Goal: Task Accomplishment & Management: Use online tool/utility

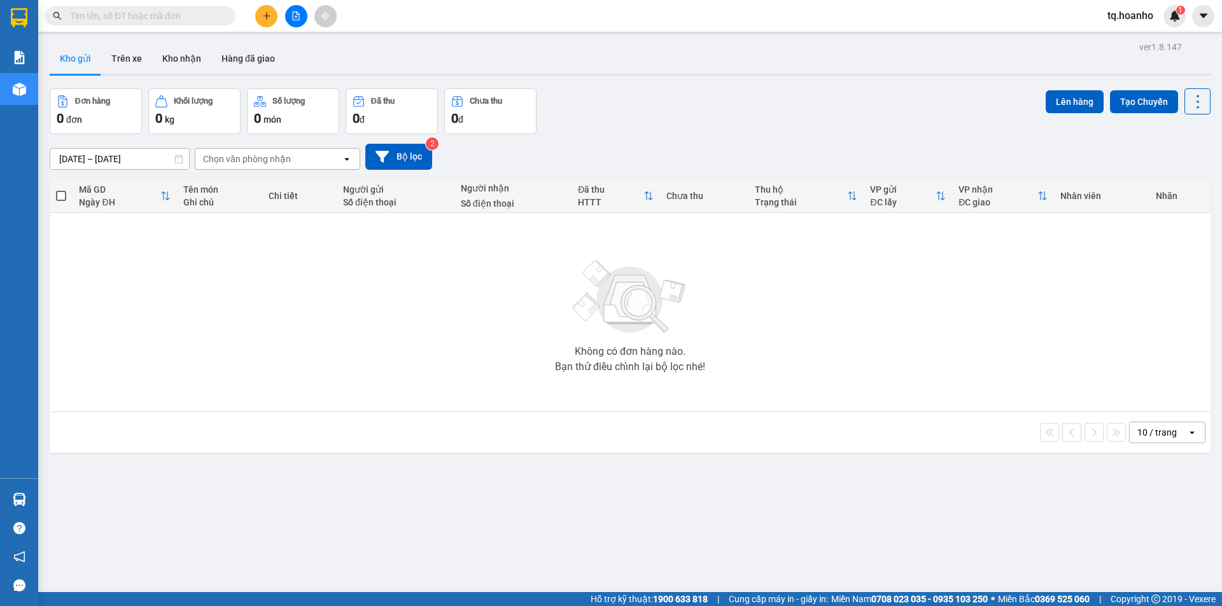
click at [169, 26] on div "Kết quả tìm kiếm ( 0 ) Bộ lọc No Data" at bounding box center [124, 16] width 248 height 22
click at [167, 18] on input "text" at bounding box center [145, 16] width 150 height 14
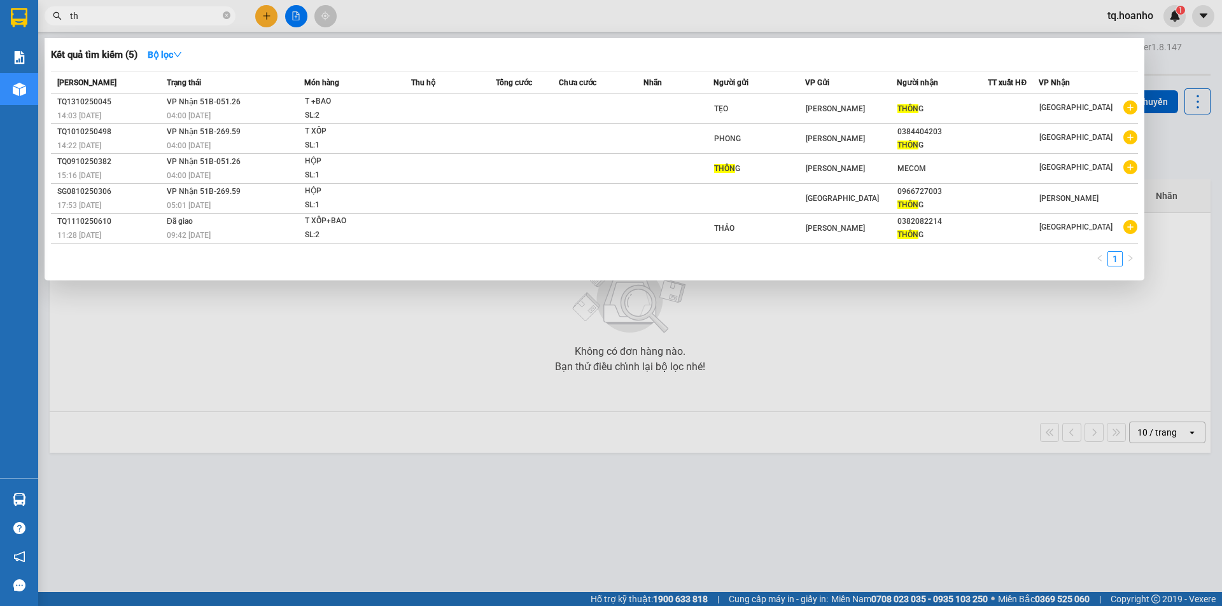
type input "t"
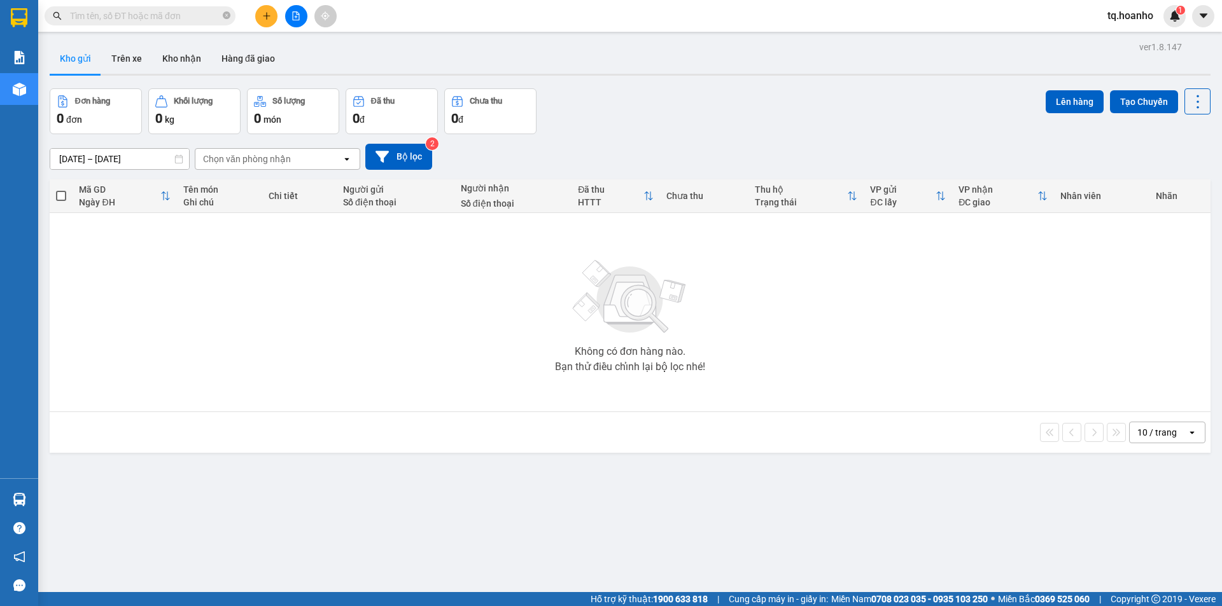
type input "o"
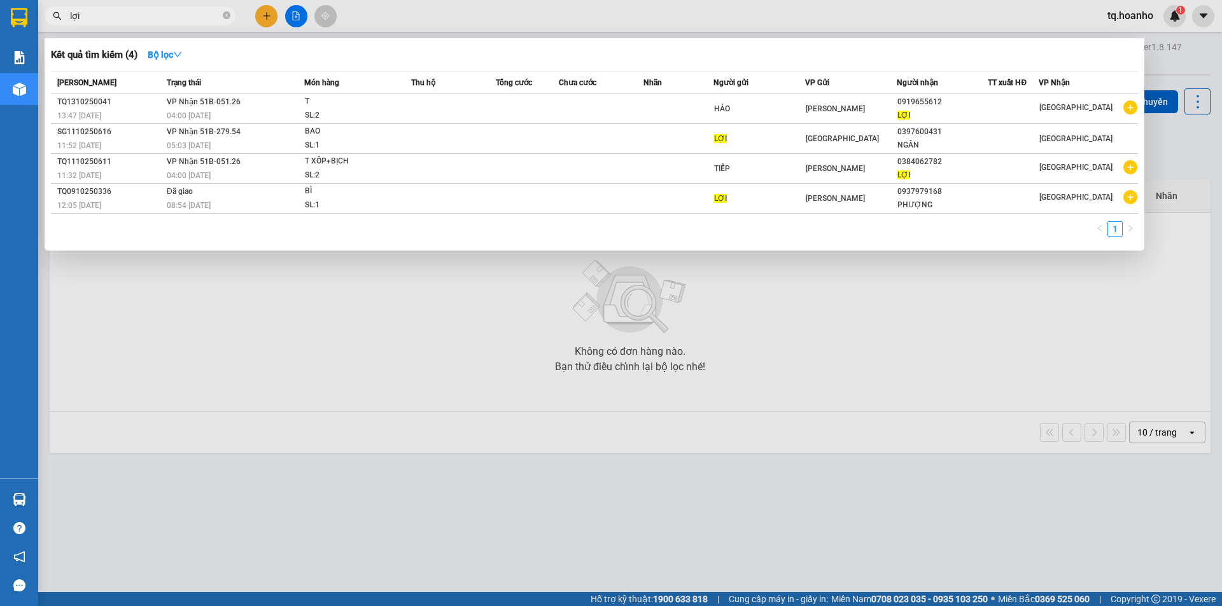
type input "lợi"
click at [316, 574] on div at bounding box center [611, 303] width 1222 height 606
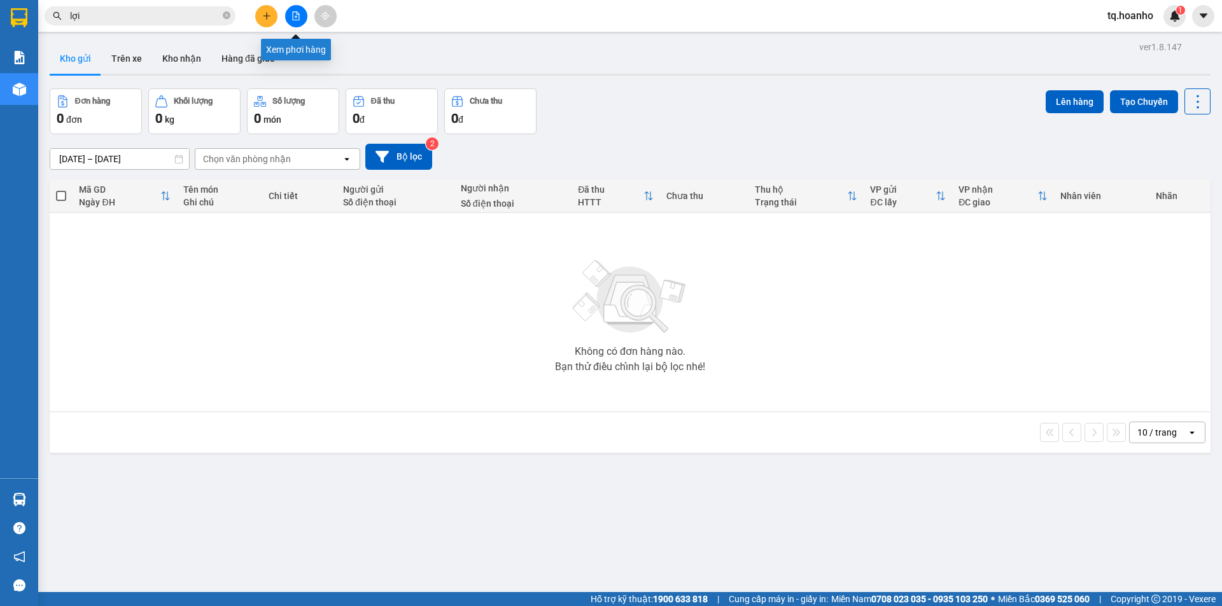
click at [299, 13] on icon "file-add" at bounding box center [295, 15] width 9 height 9
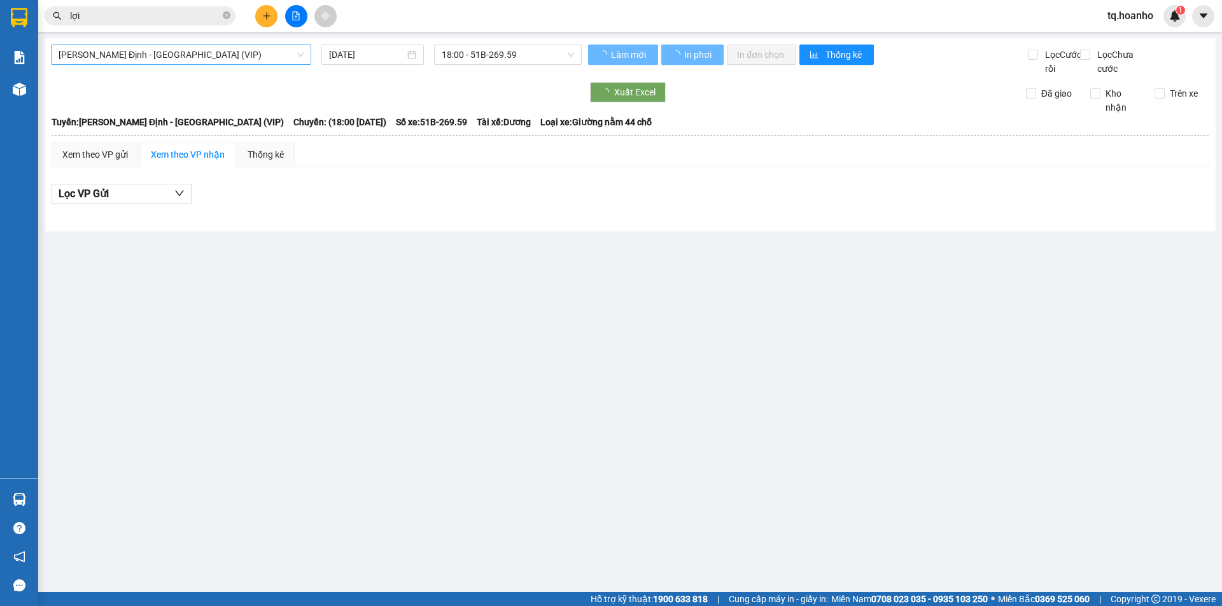
click at [193, 51] on span "Bình Định - Sài Gòn (VIP)" at bounding box center [181, 54] width 245 height 19
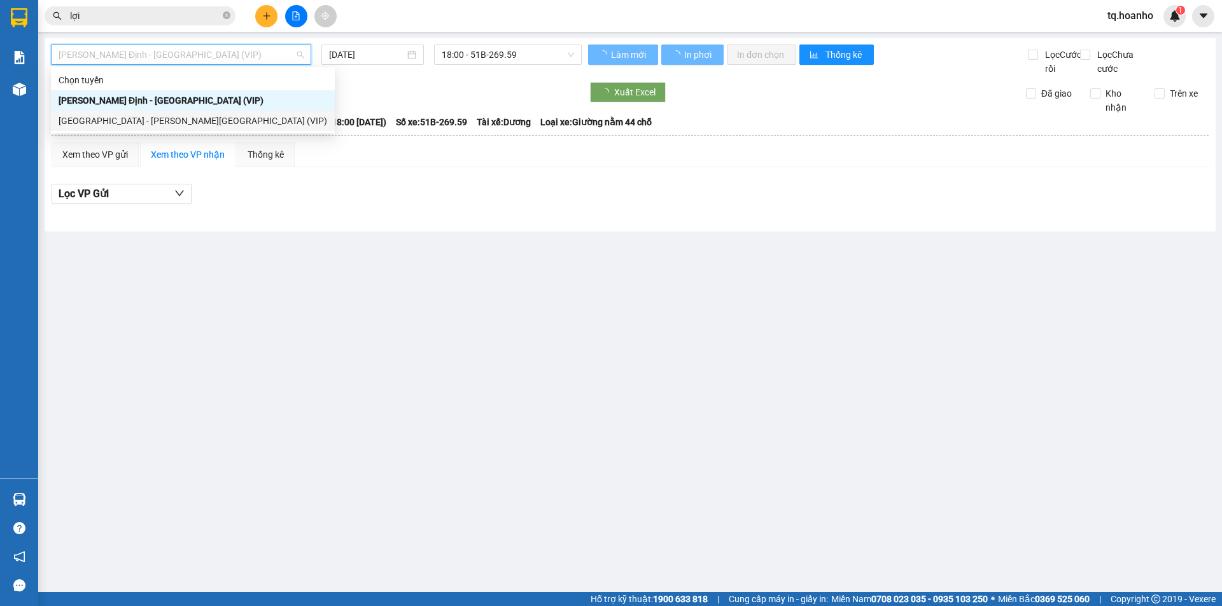
click at [127, 125] on div "Sài Gòn - Bình Định (VIP)" at bounding box center [193, 121] width 269 height 14
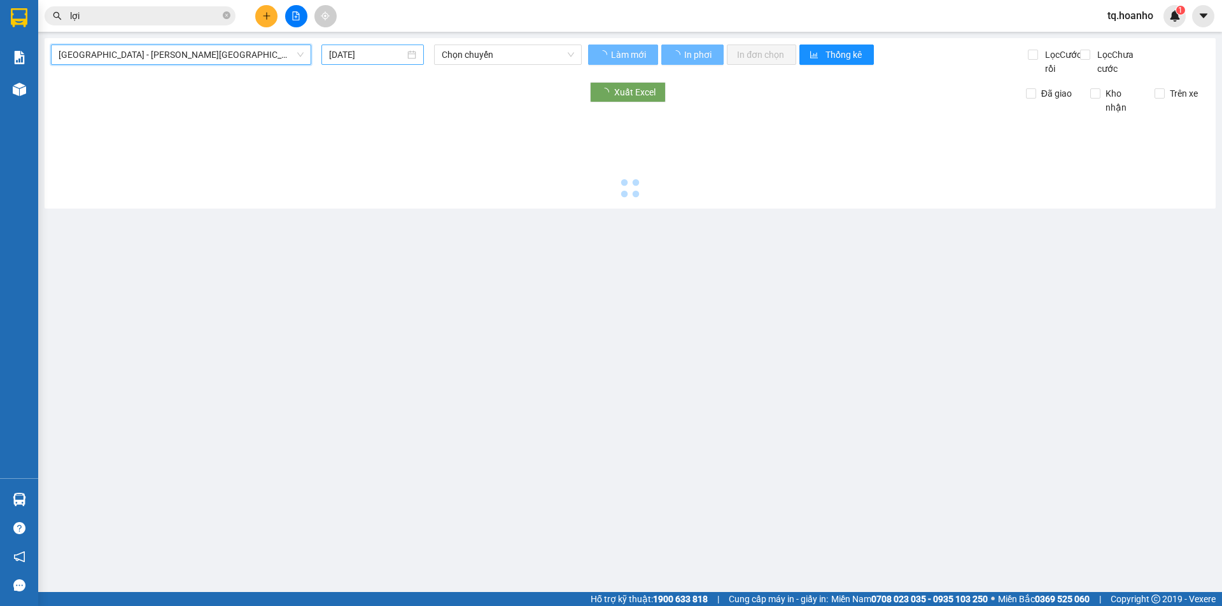
click at [346, 56] on input "14/10/2025" at bounding box center [367, 55] width 76 height 14
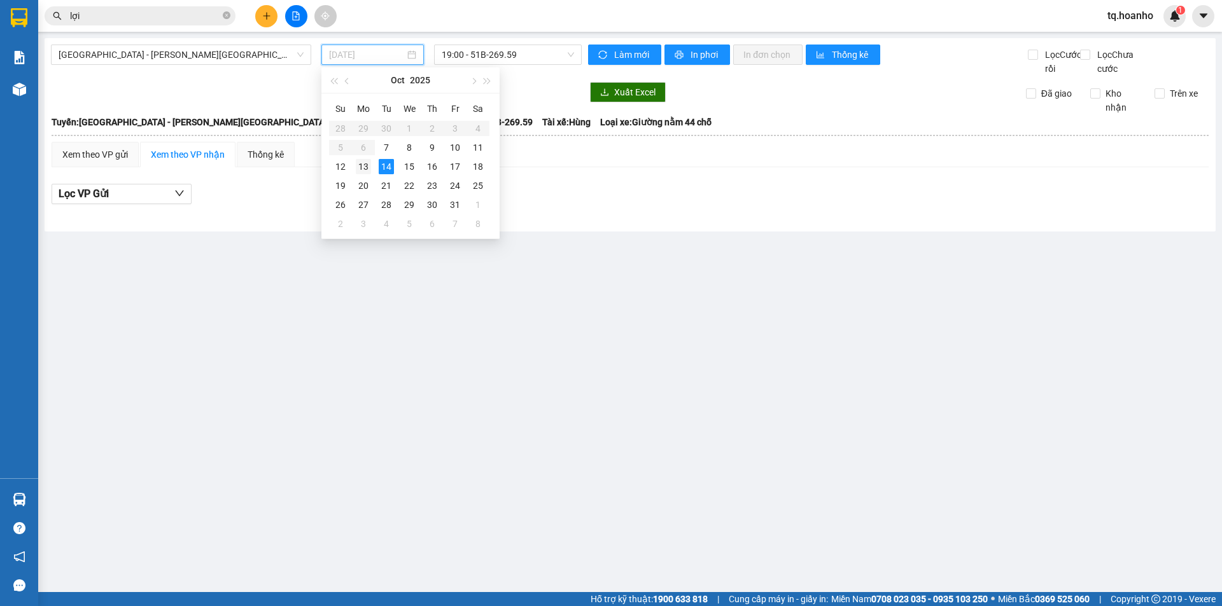
click at [363, 168] on div "13" at bounding box center [363, 166] width 15 height 15
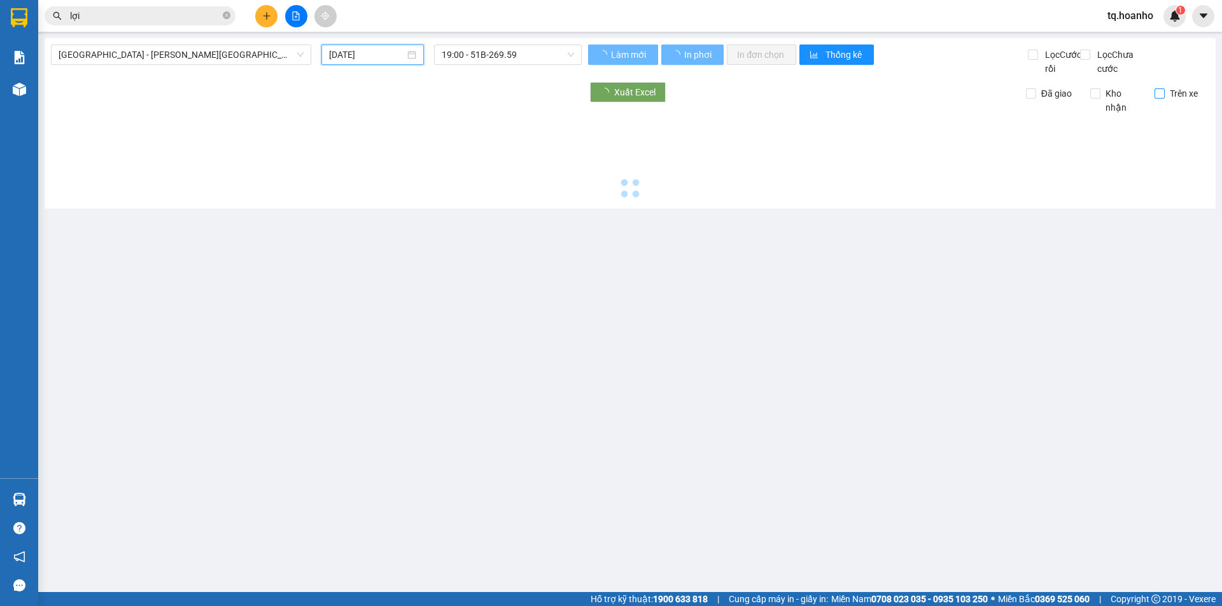
type input "13/10/2025"
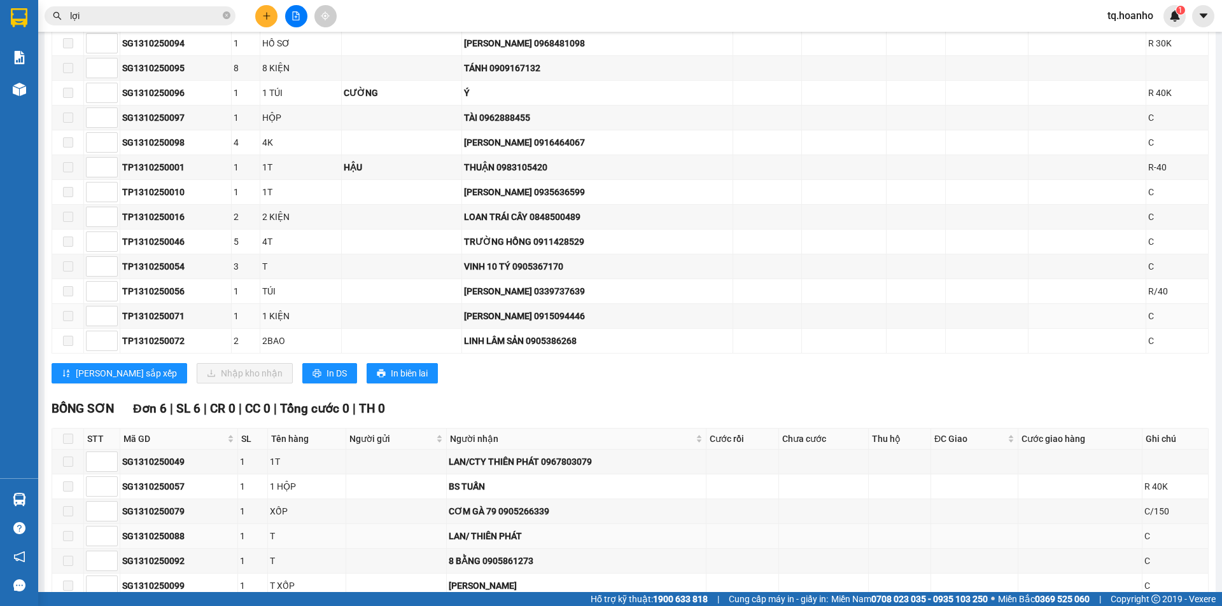
scroll to position [1307, 0]
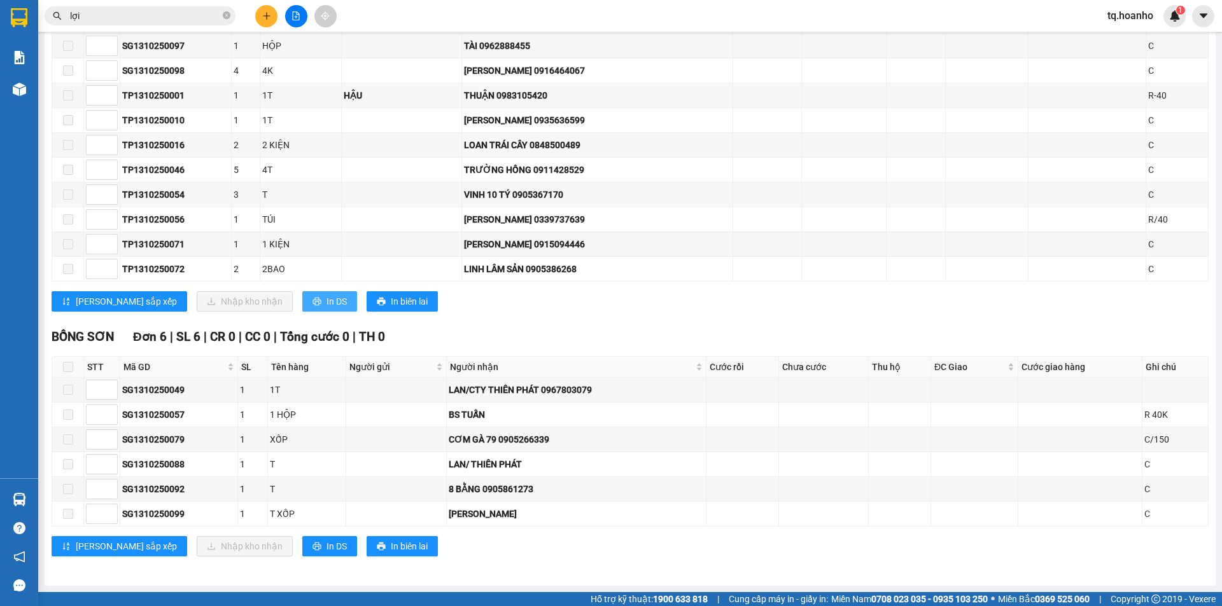
click at [302, 309] on button "In DS" at bounding box center [329, 301] width 55 height 20
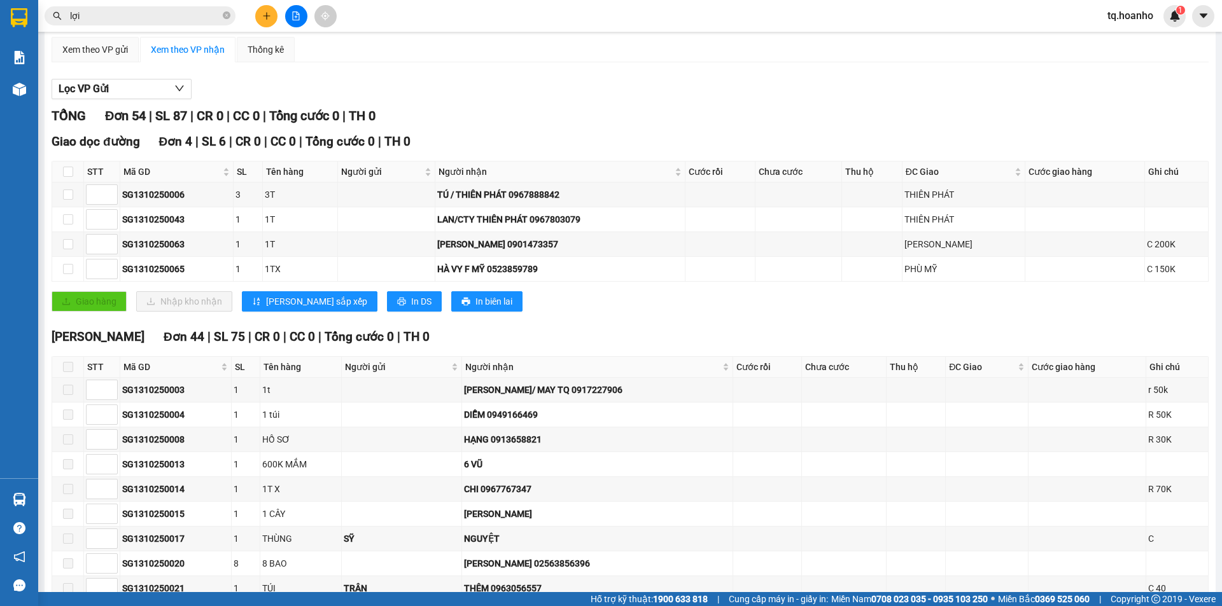
scroll to position [34, 0]
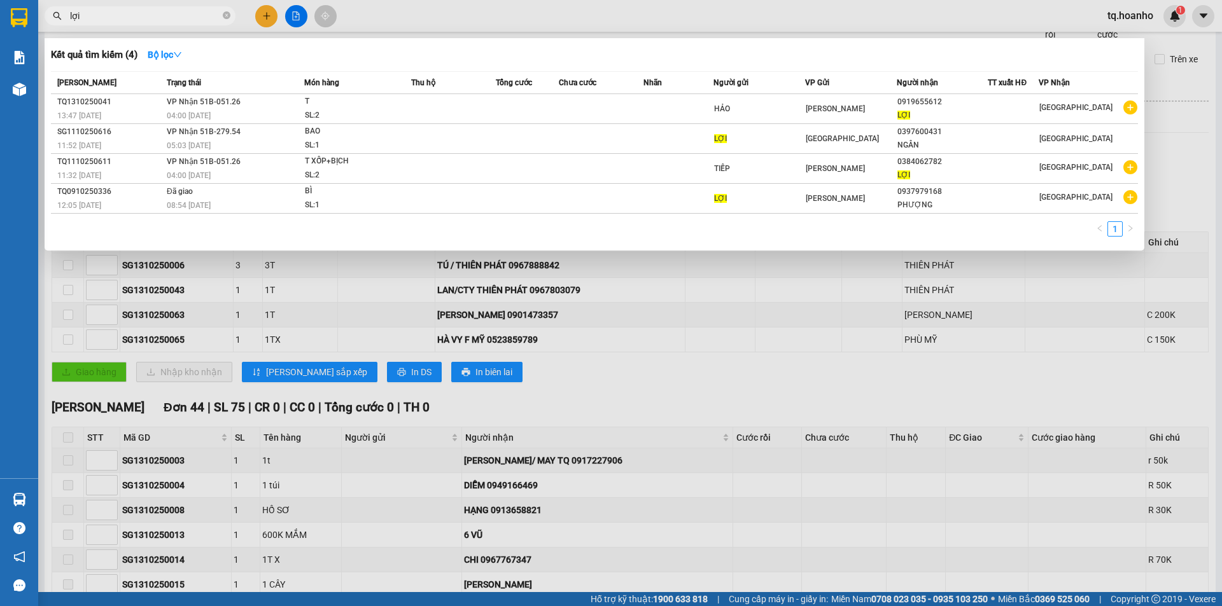
click at [140, 11] on input "lợi" at bounding box center [145, 16] width 150 height 14
type input "l"
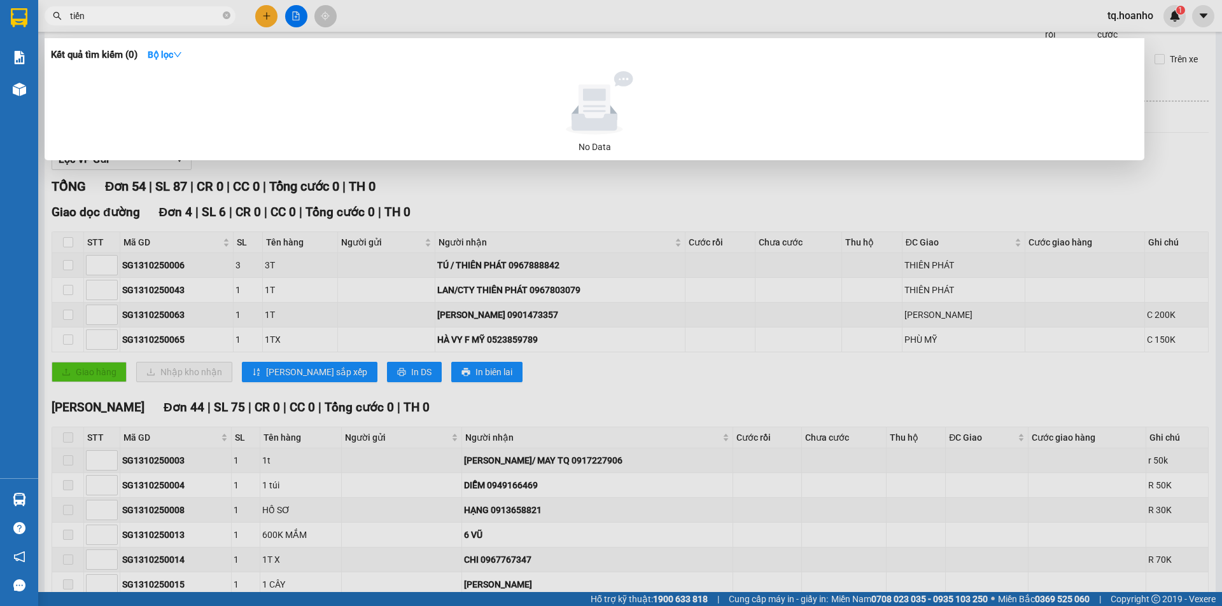
drag, startPoint x: 559, startPoint y: 199, endPoint x: 120, endPoint y: 55, distance: 462.0
click at [554, 199] on div at bounding box center [611, 303] width 1222 height 606
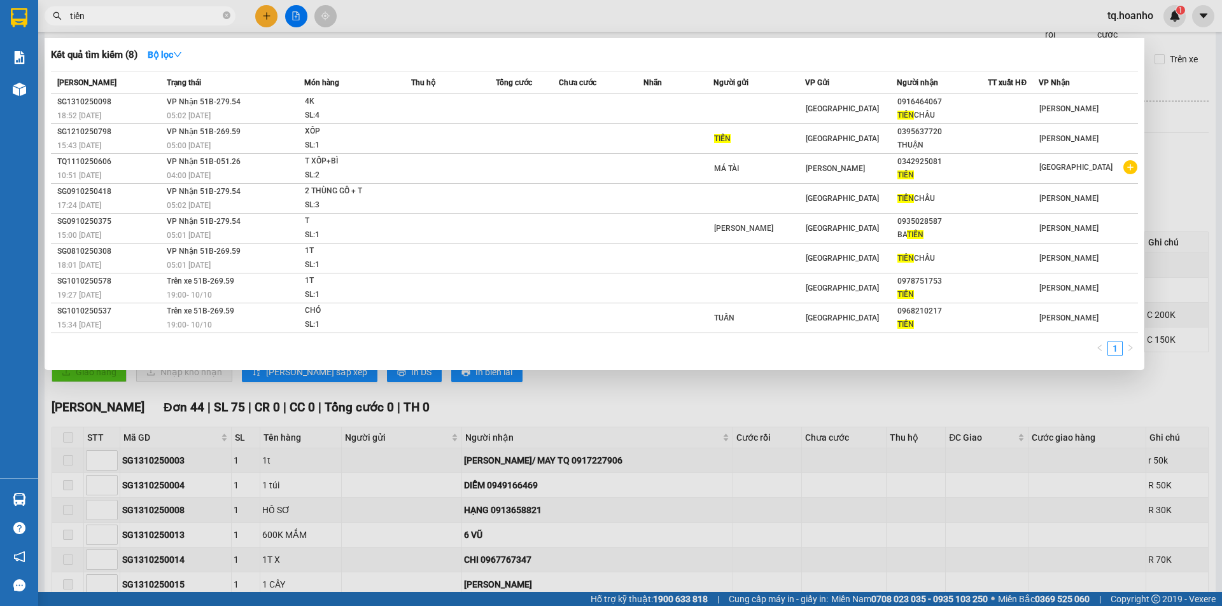
click at [160, 21] on input "tiến" at bounding box center [145, 16] width 150 height 14
type input "t"
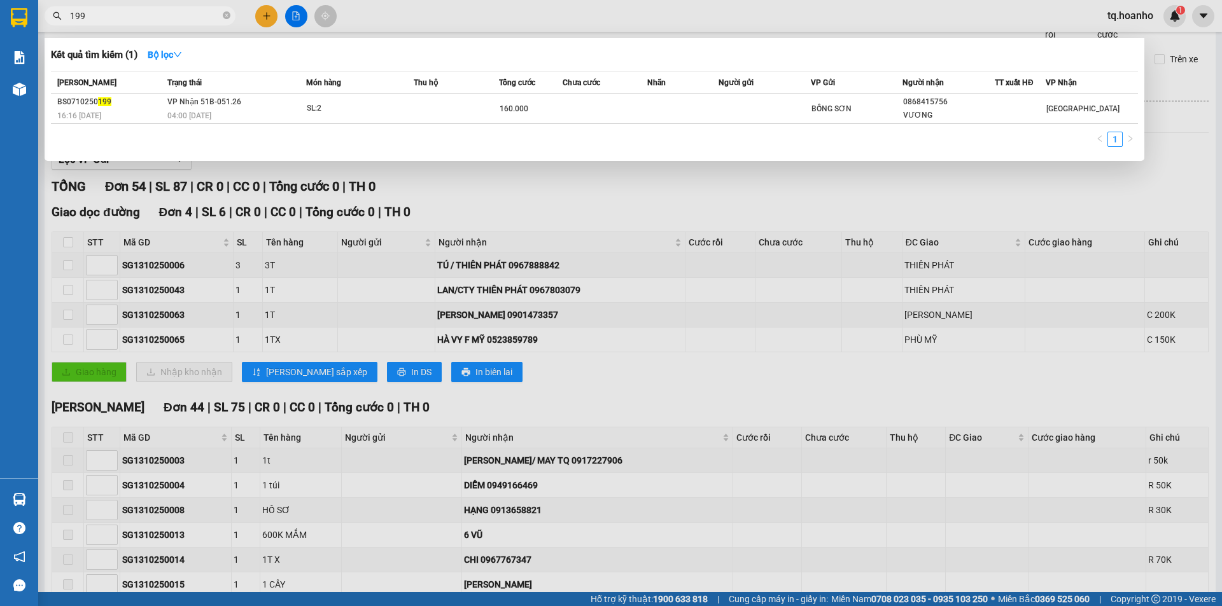
type input "199"
click at [471, 202] on div at bounding box center [611, 303] width 1222 height 606
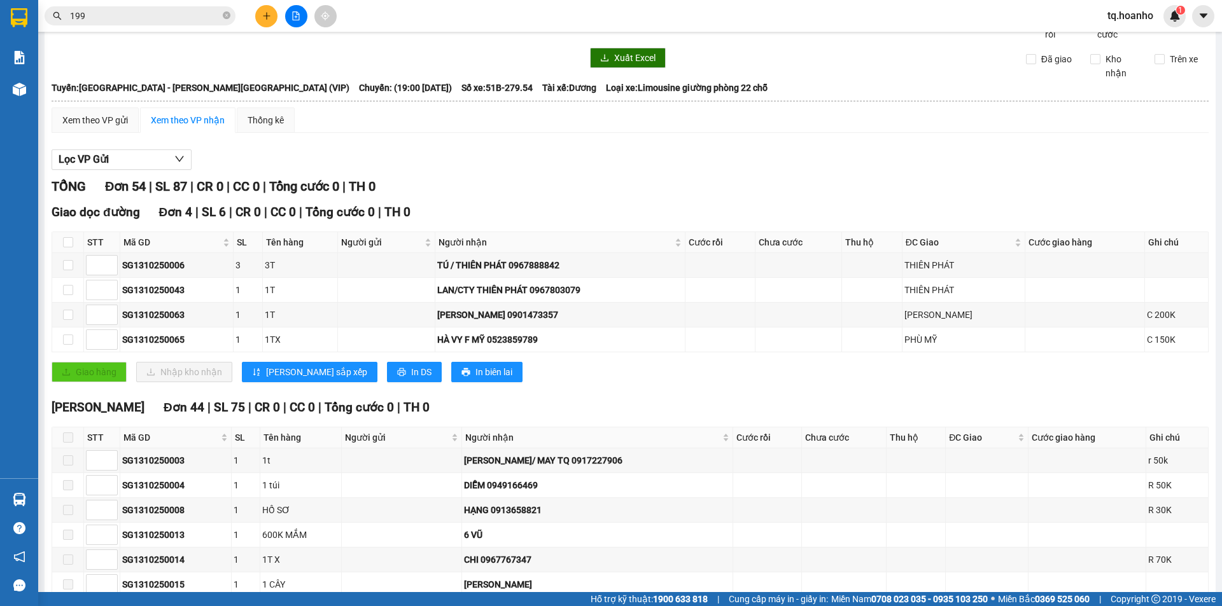
drag, startPoint x: 508, startPoint y: 188, endPoint x: 443, endPoint y: 158, distance: 71.7
click at [211, 17] on input "199" at bounding box center [145, 16] width 150 height 14
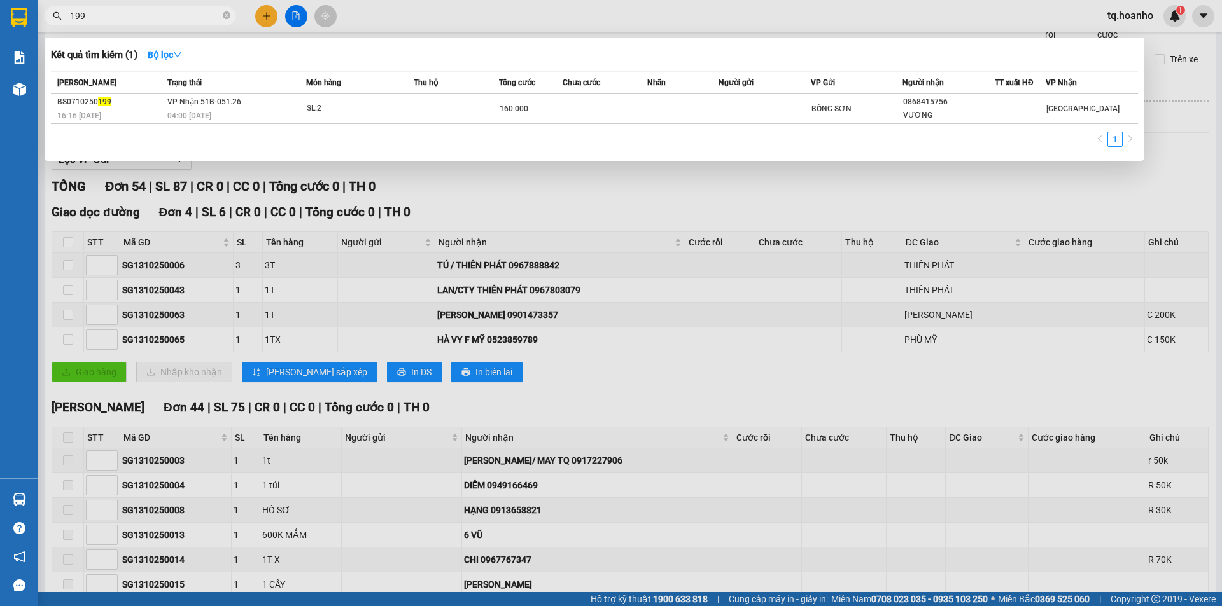
click at [543, 246] on div at bounding box center [611, 303] width 1222 height 606
click at [223, 17] on icon "close-circle" at bounding box center [227, 15] width 8 height 8
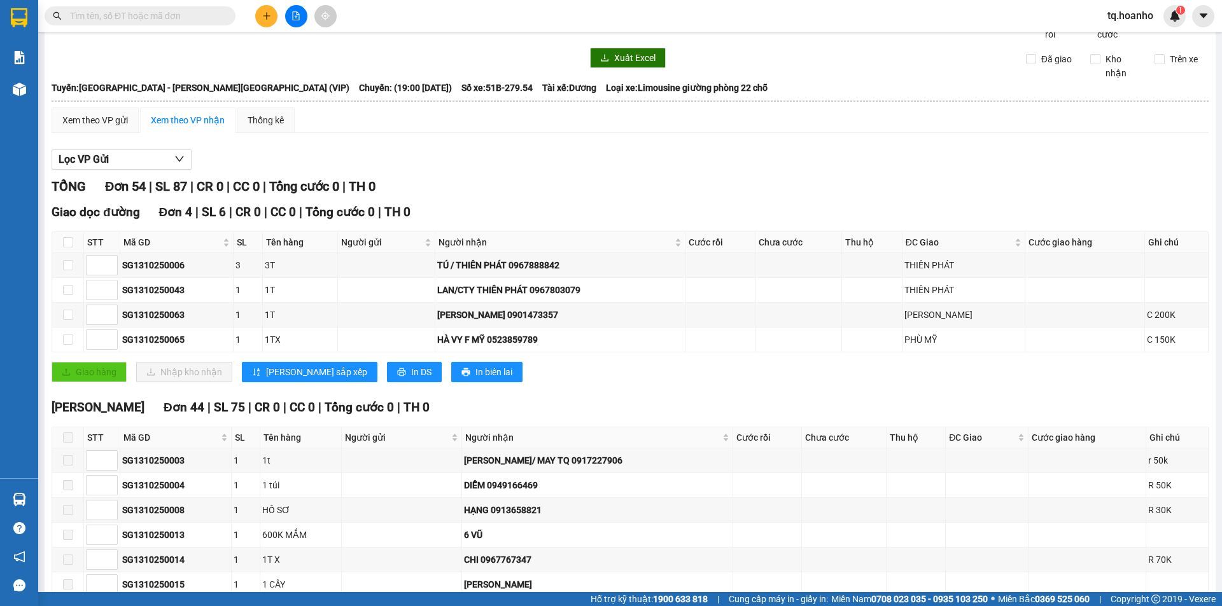
click at [202, 18] on input "text" at bounding box center [145, 16] width 150 height 14
click at [349, 68] on div at bounding box center [316, 58] width 531 height 20
click at [120, 8] on span at bounding box center [140, 15] width 191 height 19
click at [87, 12] on input "text" at bounding box center [145, 16] width 150 height 14
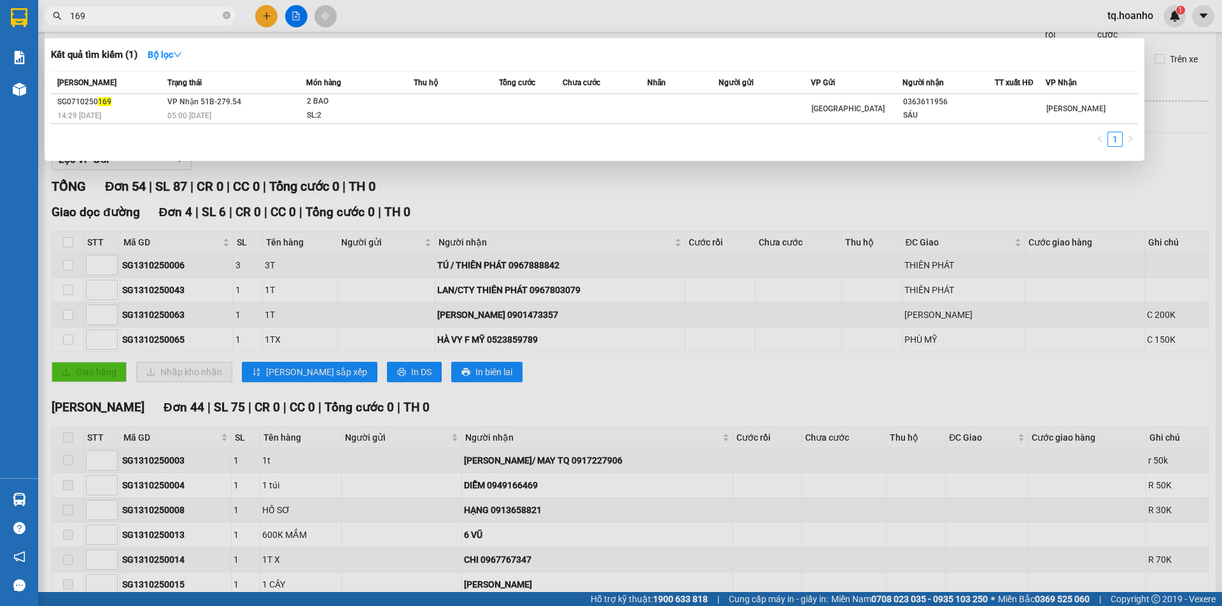
type input "169"
click at [746, 199] on div at bounding box center [611, 303] width 1222 height 606
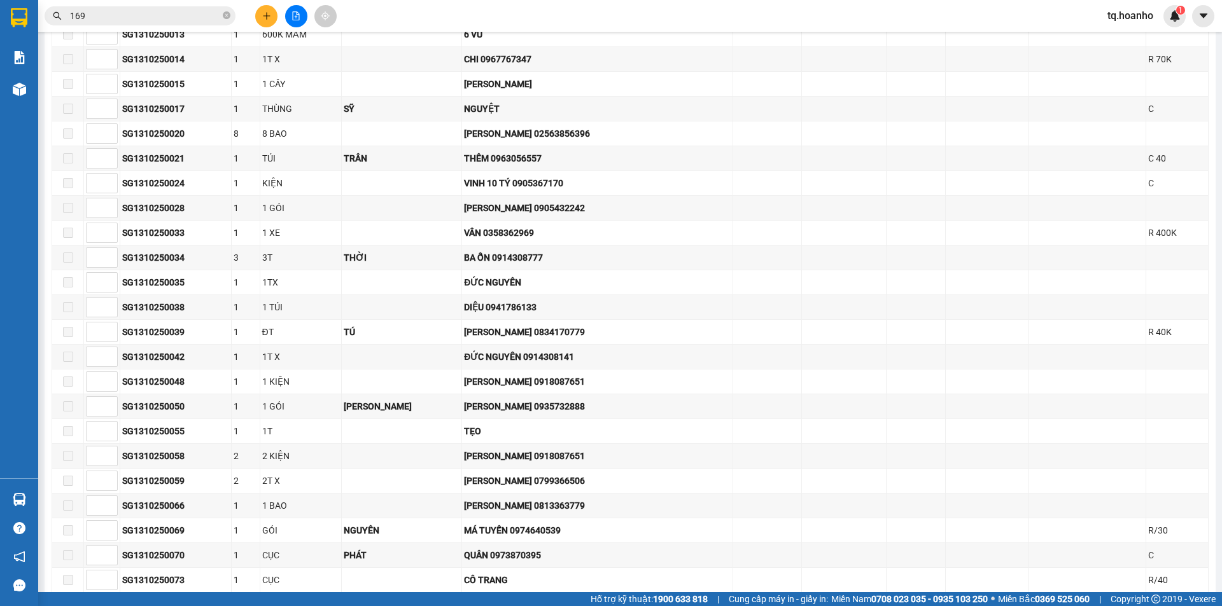
scroll to position [575, 0]
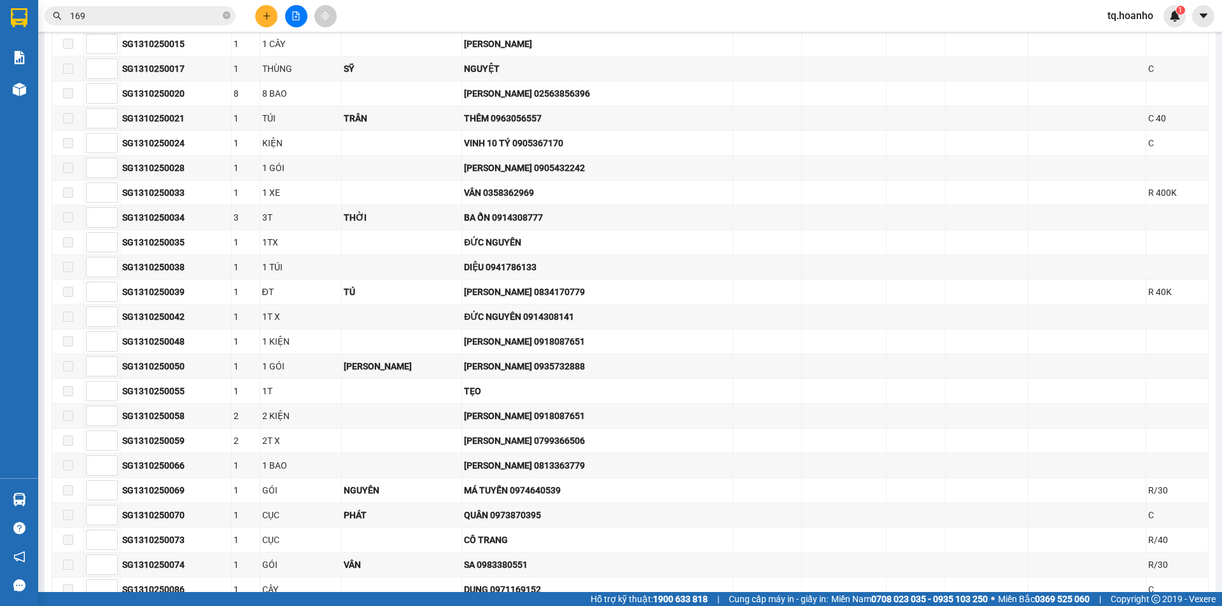
drag, startPoint x: 1206, startPoint y: 377, endPoint x: 1217, endPoint y: 547, distance: 170.2
click at [1217, 547] on main "Sài Gòn - Bình Định (VIP) 13/10/2025 19:00 - 51B-279.54 Làm mới In phơi In đơn …" at bounding box center [611, 296] width 1222 height 592
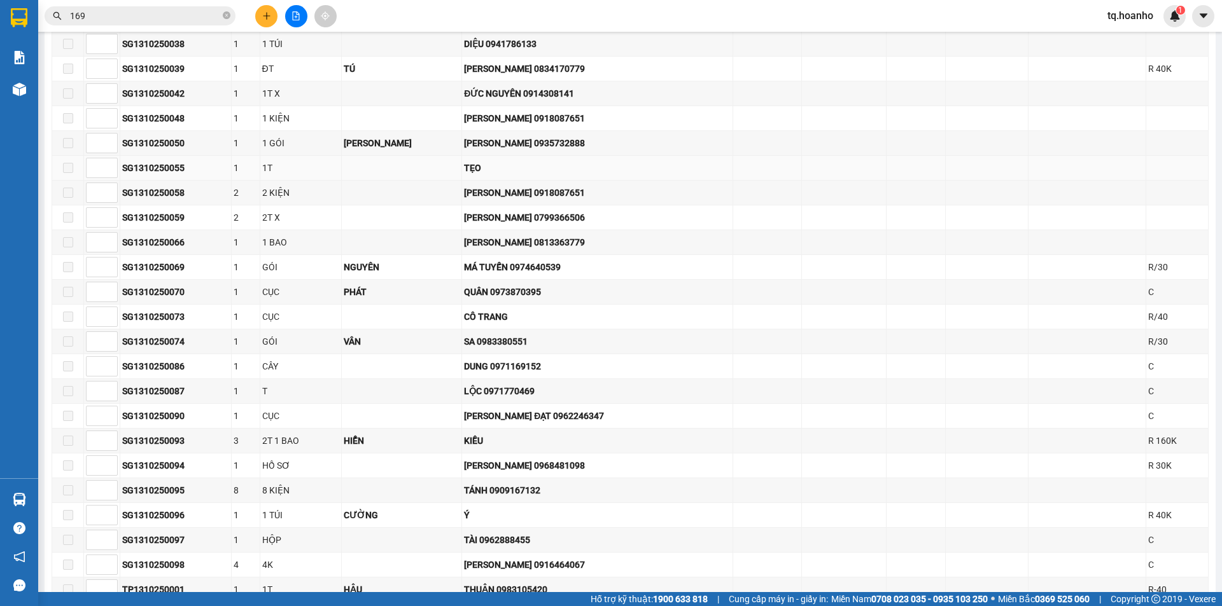
scroll to position [798, 0]
drag, startPoint x: 227, startPoint y: 13, endPoint x: 209, endPoint y: 20, distance: 19.4
click at [224, 13] on icon "close-circle" at bounding box center [227, 15] width 8 height 8
click at [188, 22] on input "text" at bounding box center [145, 16] width 150 height 14
